Goal: Find specific page/section: Find specific page/section

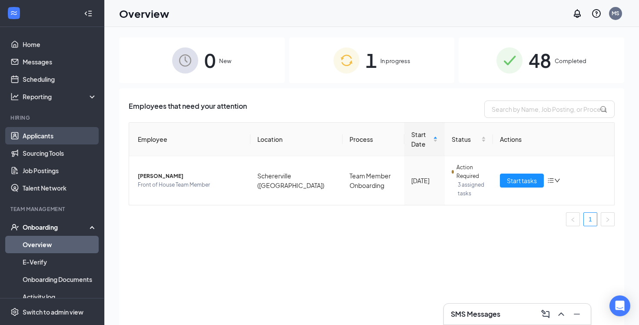
click at [49, 136] on link "Applicants" at bounding box center [60, 135] width 74 height 17
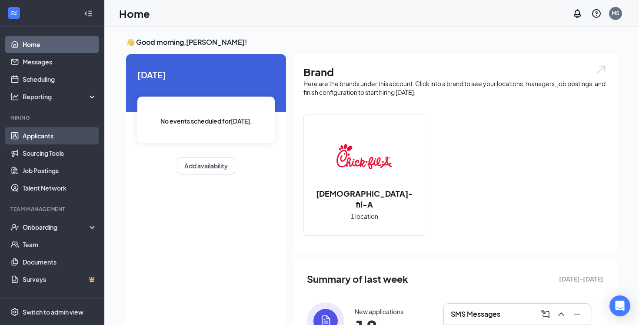
click at [43, 136] on link "Applicants" at bounding box center [60, 135] width 74 height 17
